Goal: Navigation & Orientation: Find specific page/section

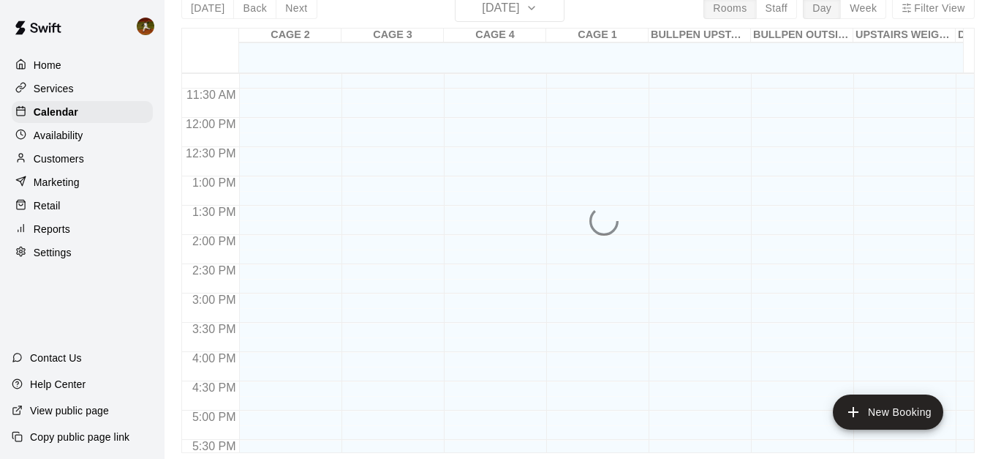
scroll to position [34, 0]
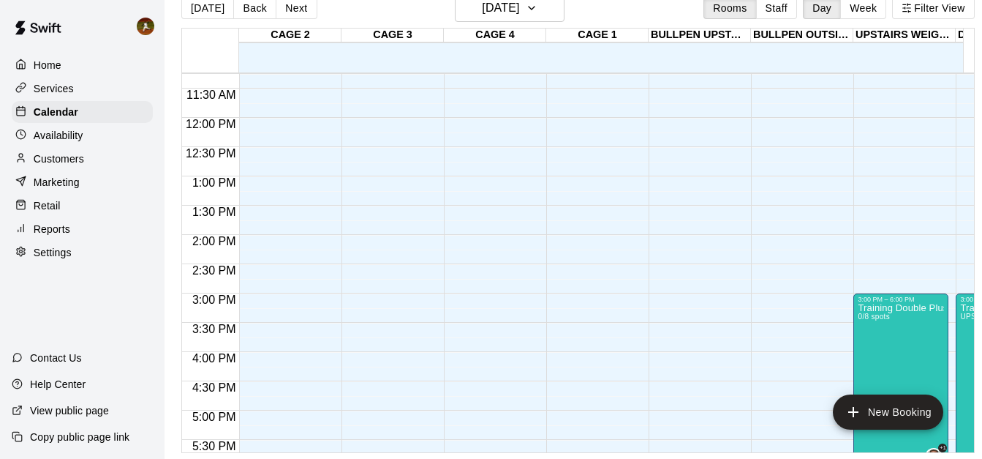
click at [51, 156] on p "Customers" at bounding box center [59, 158] width 50 height 15
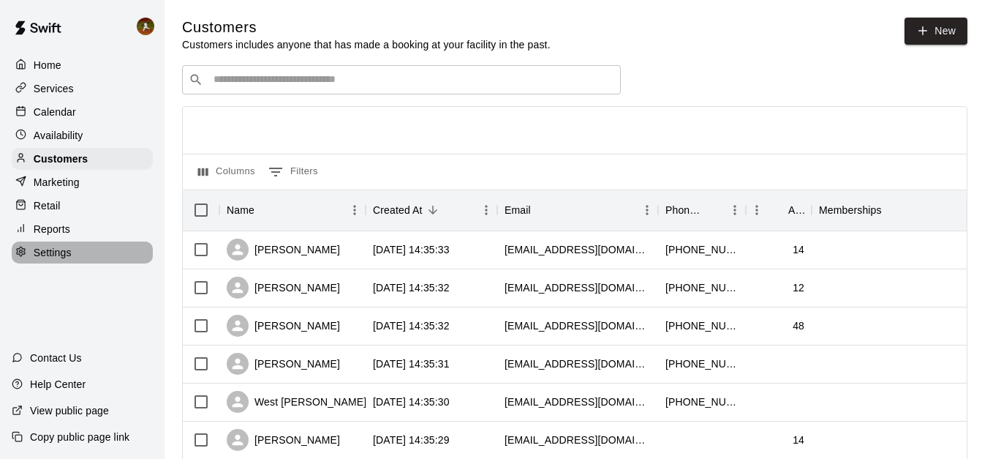
click at [41, 255] on p "Settings" at bounding box center [53, 252] width 38 height 15
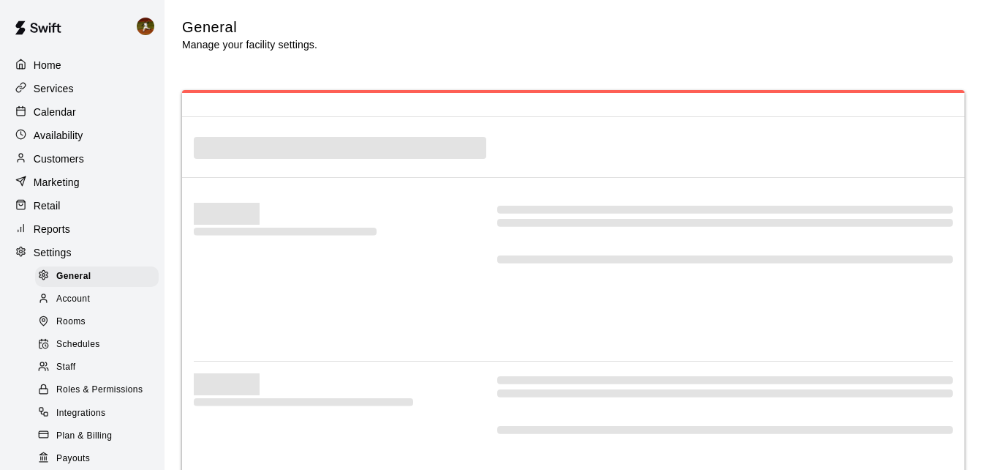
select select "**"
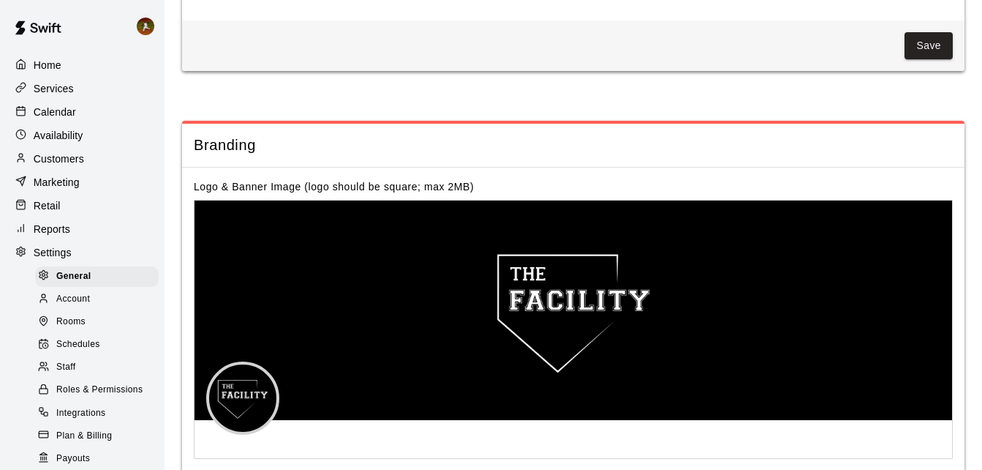
scroll to position [3034, 0]
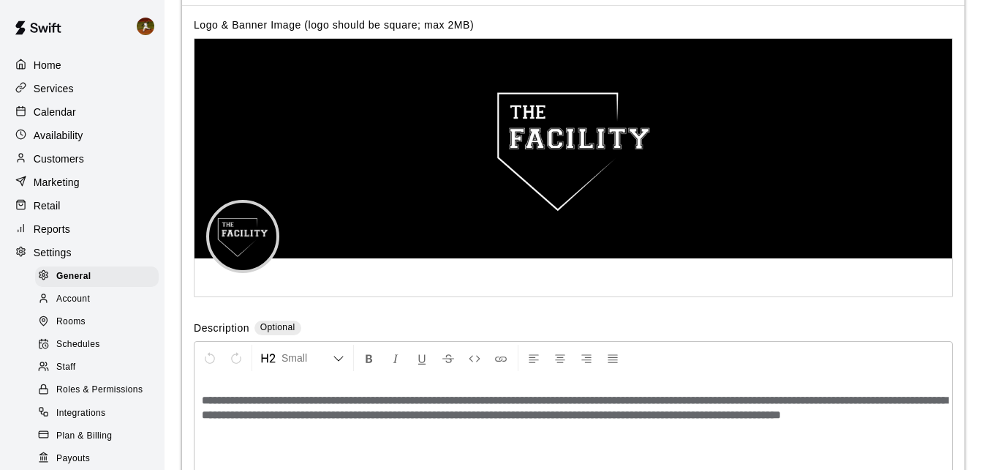
click at [64, 374] on span "Staff" at bounding box center [65, 367] width 19 height 15
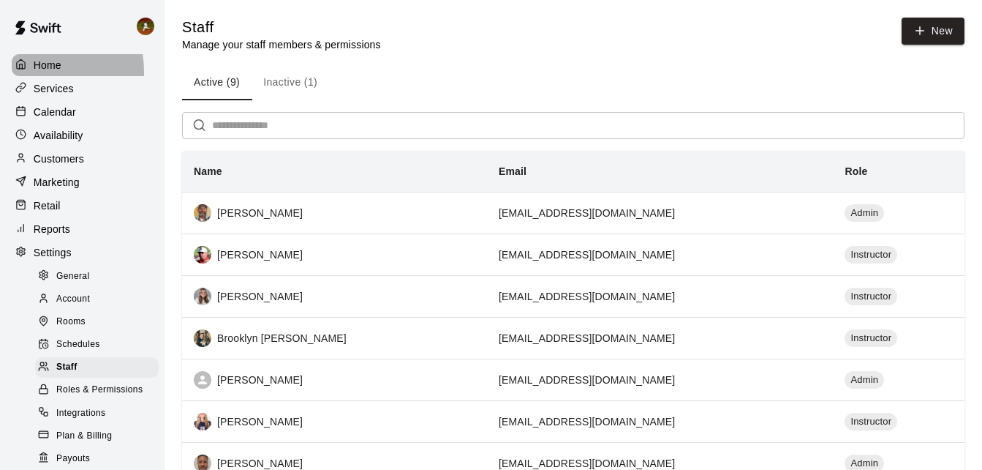
click at [34, 72] on p "Home" at bounding box center [48, 65] width 28 height 15
